Goal: Task Accomplishment & Management: Manage account settings

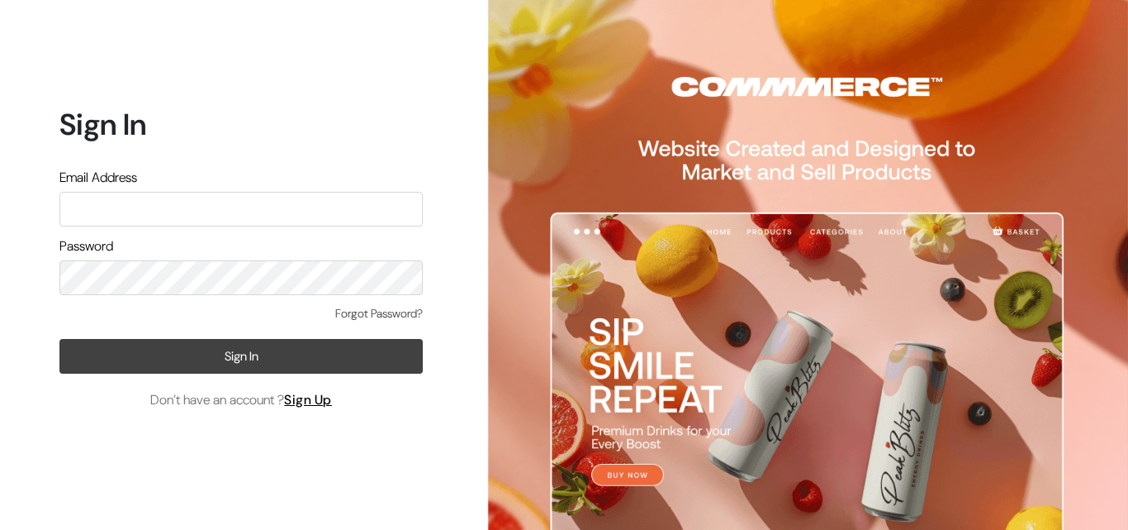
type input "shdumkco@gmail.com"
click at [223, 364] on button "Sign In" at bounding box center [240, 356] width 363 height 35
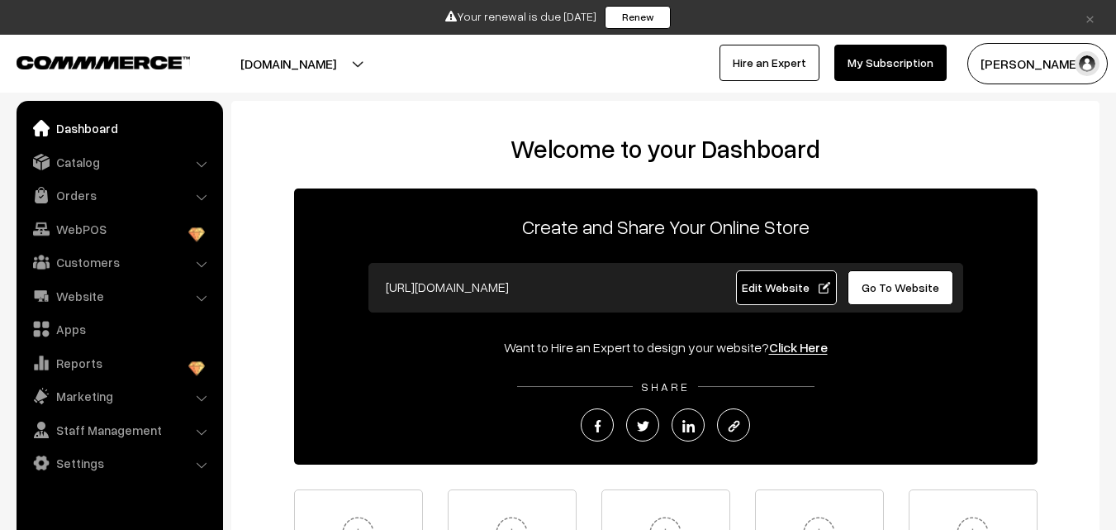
click at [93, 178] on ul "Dashboard Catalog" at bounding box center [120, 328] width 207 height 455
click at [94, 198] on link "Orders" at bounding box center [119, 195] width 197 height 30
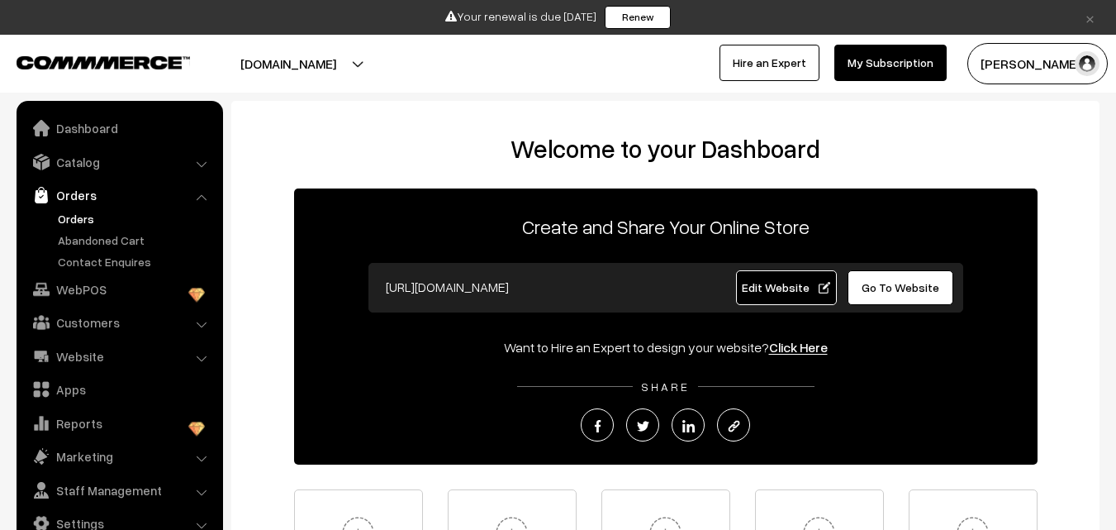
click at [81, 212] on link "Orders" at bounding box center [136, 218] width 164 height 17
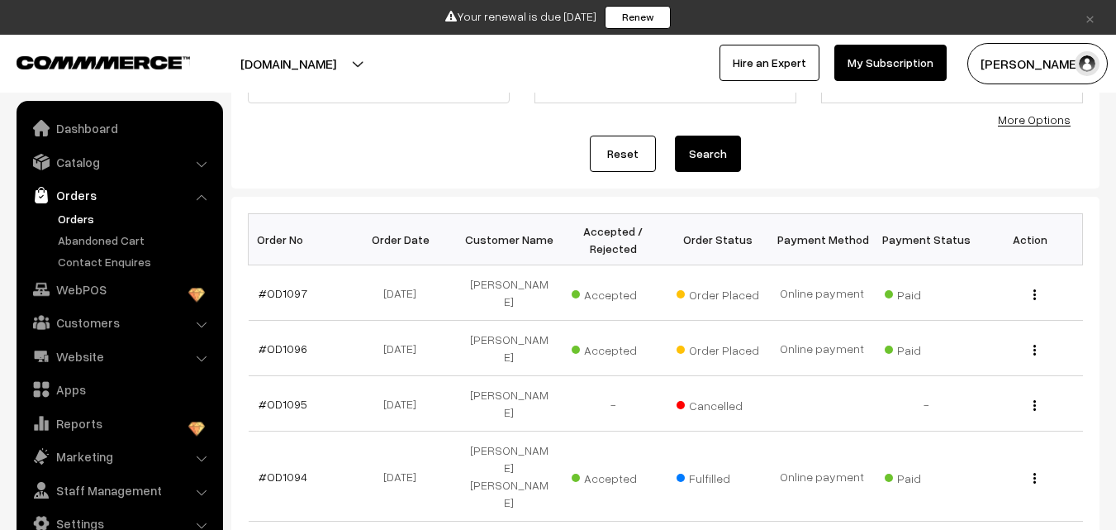
scroll to position [165, 0]
click at [266, 340] on link "#OD1096" at bounding box center [283, 347] width 49 height 14
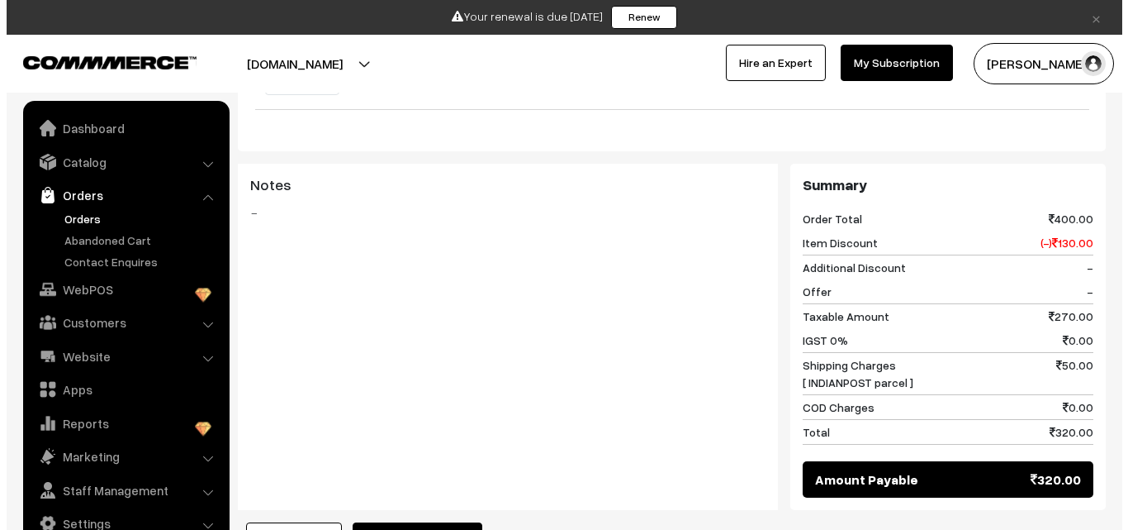
scroll to position [1016, 0]
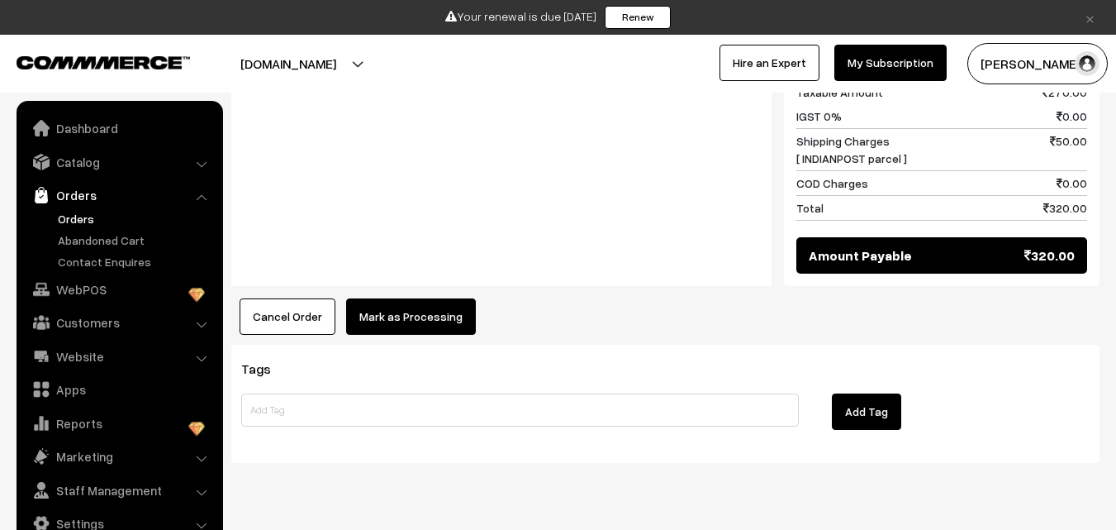
click at [394, 298] on button "Mark as Processing" at bounding box center [411, 316] width 130 height 36
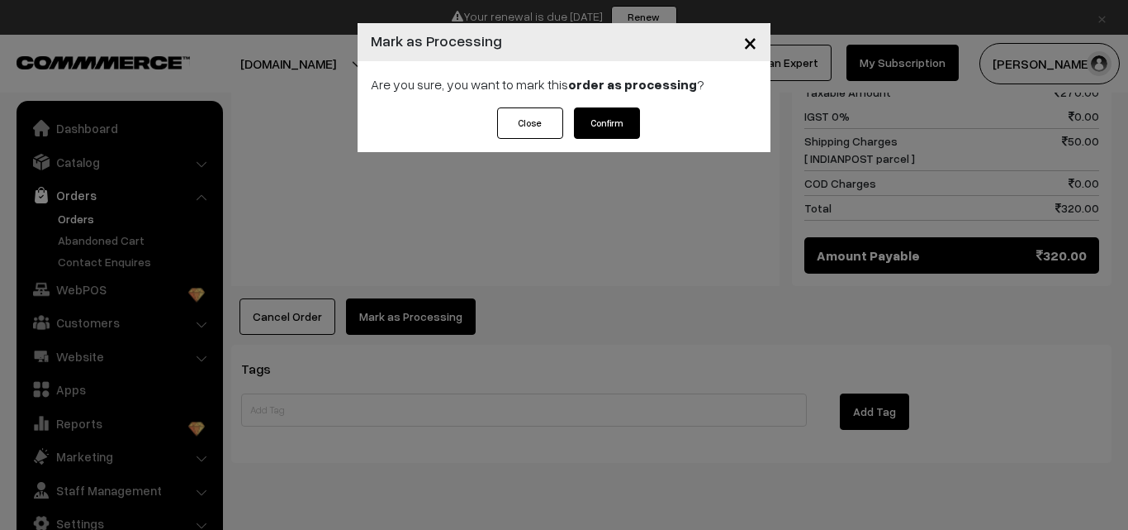
click at [613, 116] on button "Confirm" at bounding box center [607, 122] width 66 height 31
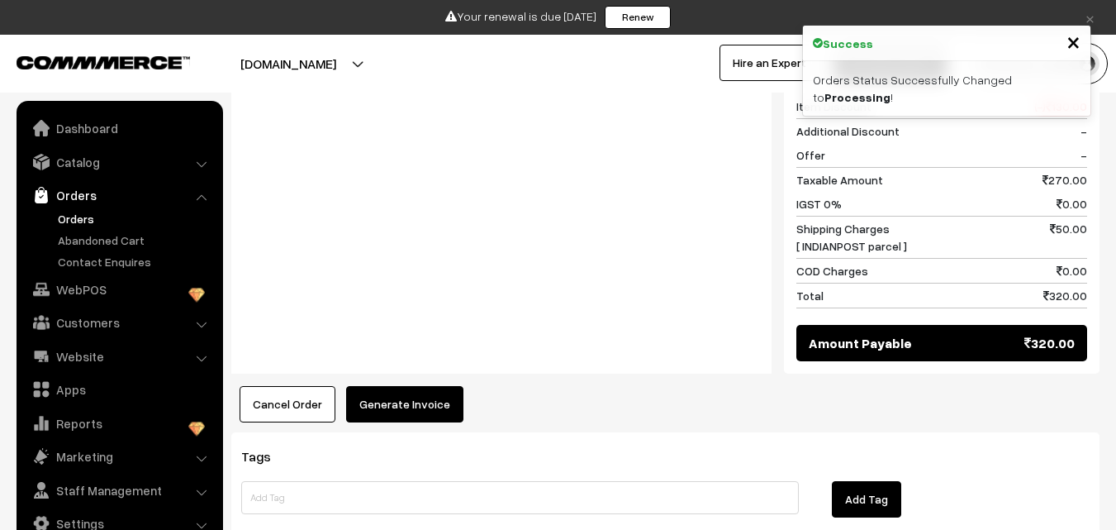
scroll to position [909, 0]
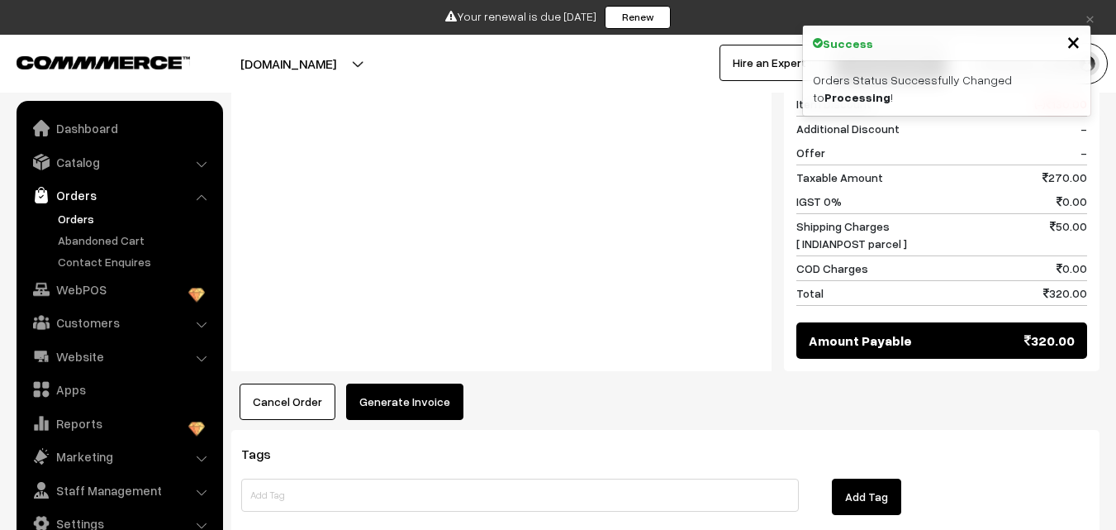
click at [368, 383] on button "Generate Invoice" at bounding box center [404, 401] width 117 height 36
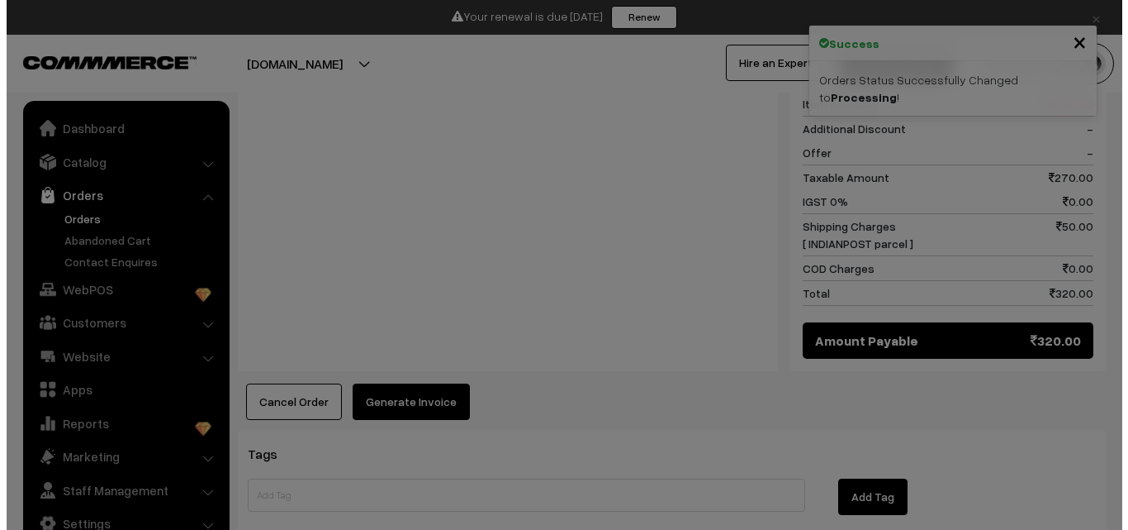
scroll to position [913, 0]
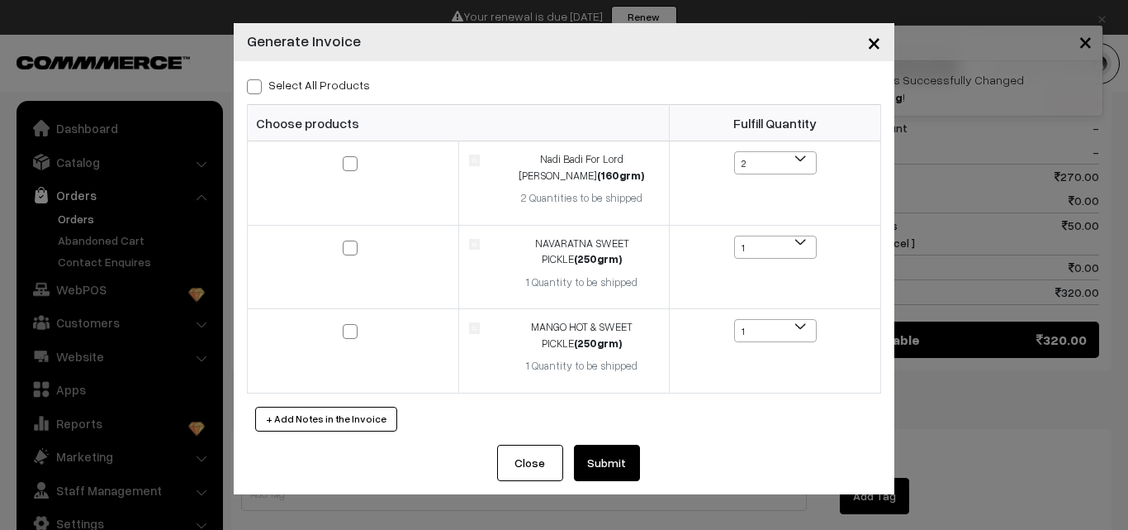
click at [259, 88] on span at bounding box center [254, 86] width 15 height 15
click at [258, 88] on input "Select All Products" at bounding box center [252, 83] width 11 height 11
checkbox input "true"
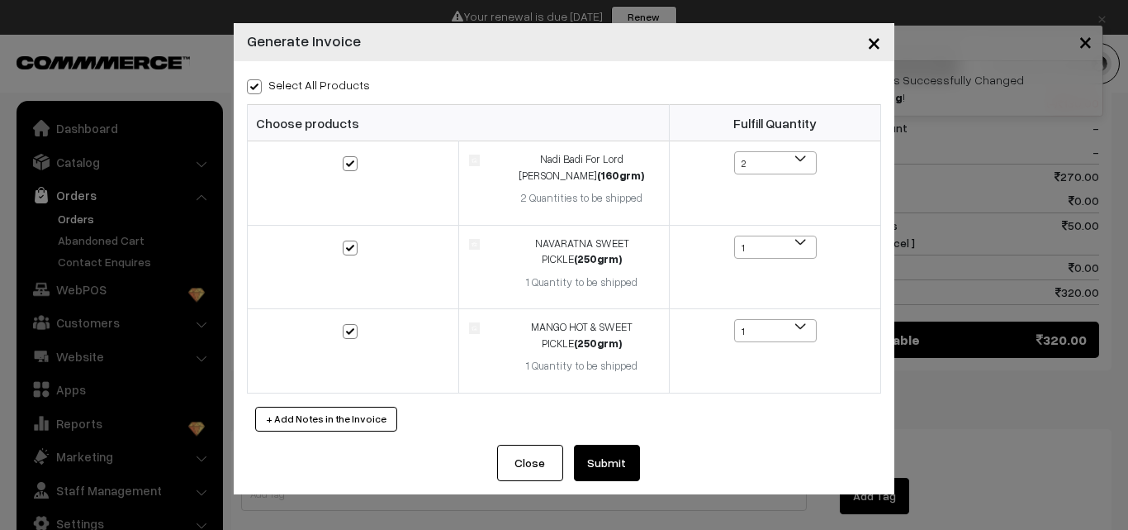
checkbox input "true"
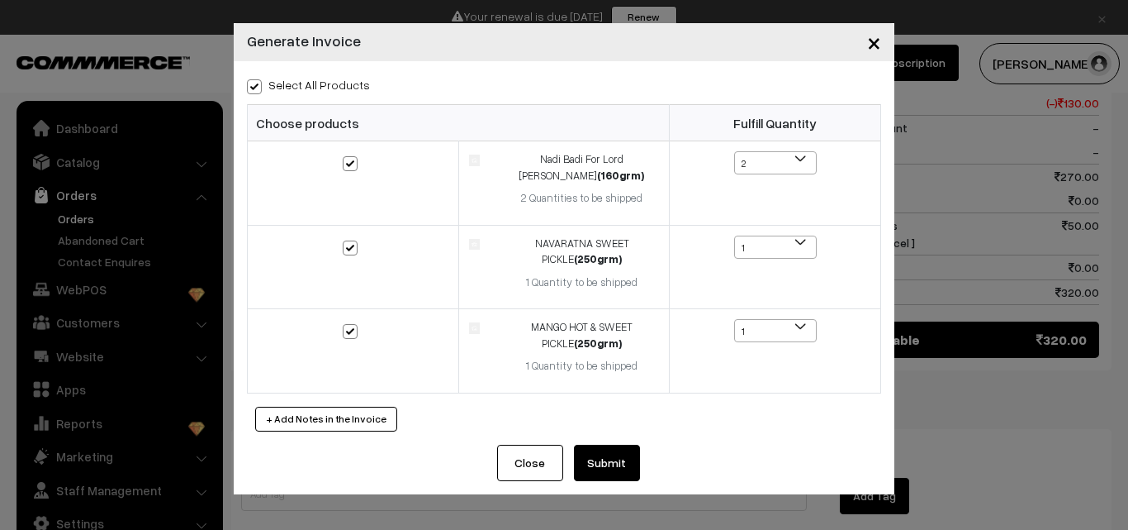
click at [608, 454] on button "Submit" at bounding box center [607, 462] width 66 height 36
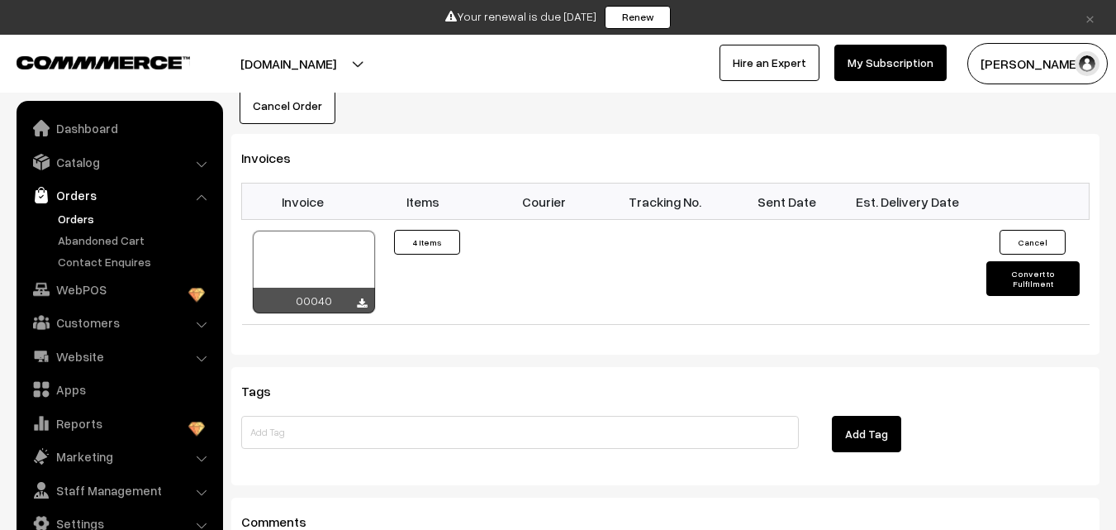
scroll to position [1240, 0]
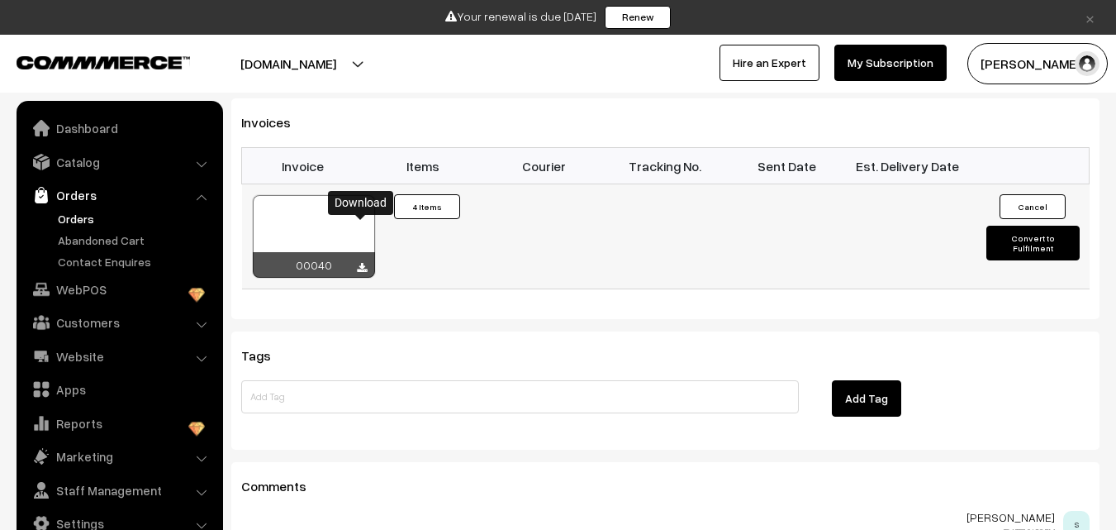
click at [362, 263] on icon at bounding box center [362, 268] width 10 height 11
click at [86, 219] on link "Orders" at bounding box center [136, 218] width 164 height 17
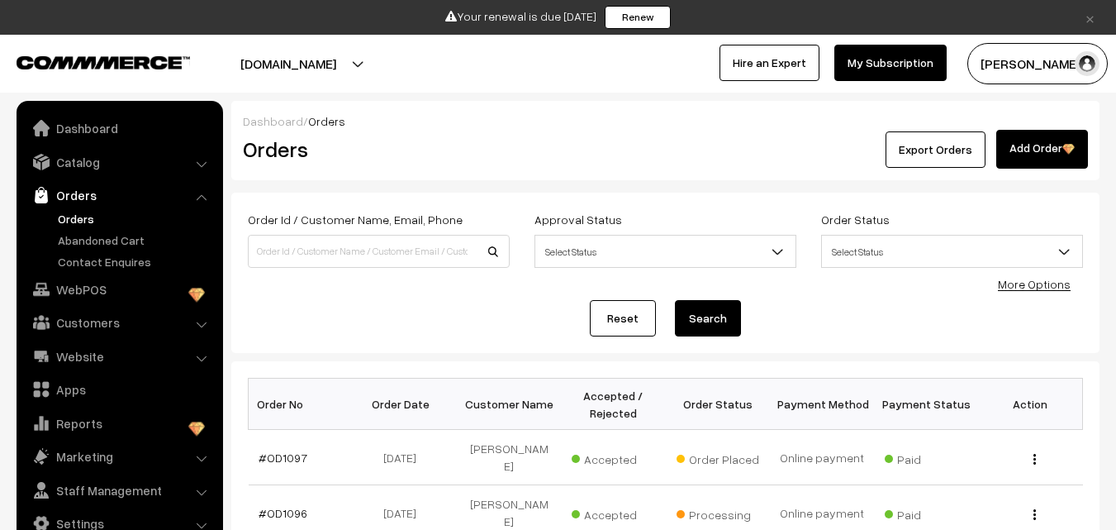
scroll to position [83, 0]
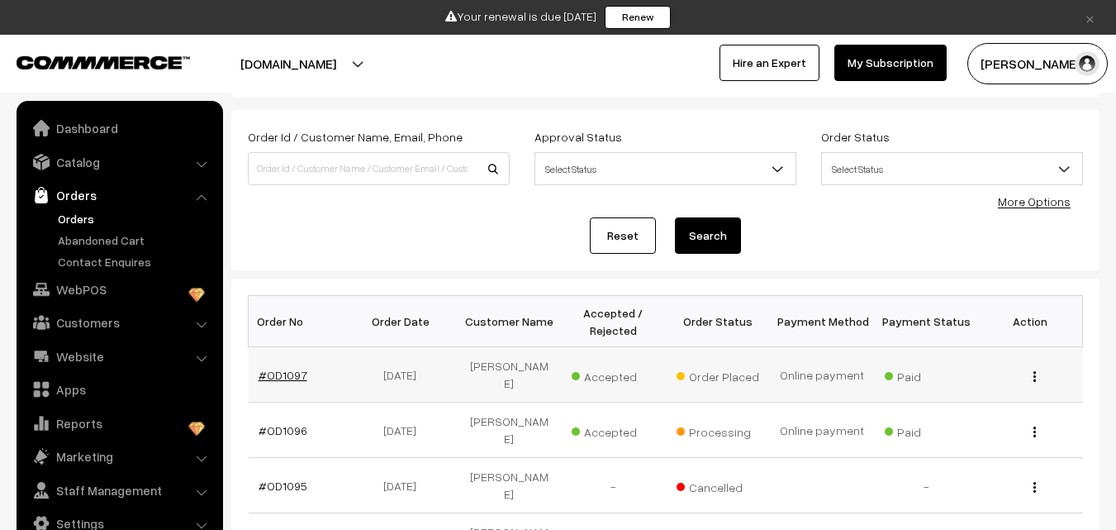
click at [285, 369] on link "#OD1097" at bounding box center [283, 375] width 49 height 14
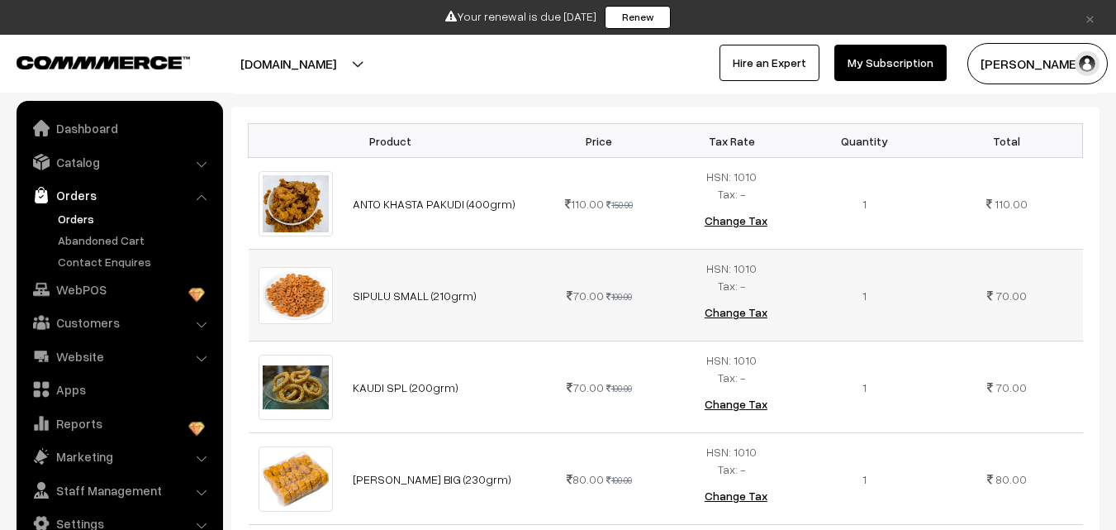
scroll to position [496, 0]
